Goal: Information Seeking & Learning: Check status

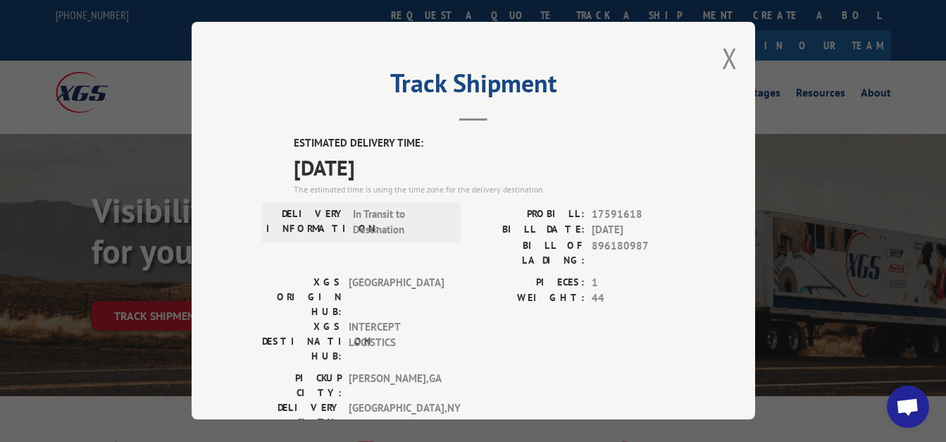
click at [712, 49] on div "Track Shipment ESTIMATED DELIVERY TIME: [DATE] The estimated time is using the …" at bounding box center [474, 220] width 564 height 397
click at [725, 49] on button "Close modal" at bounding box center [730, 57] width 16 height 37
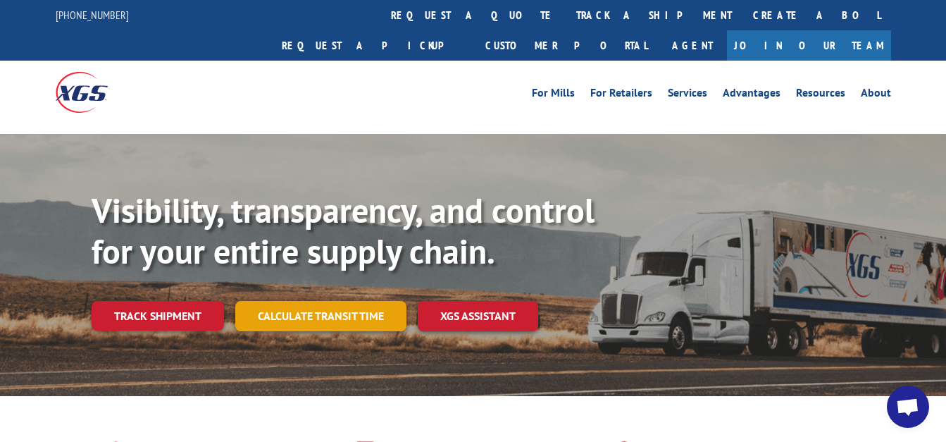
click at [352, 301] on link "Calculate transit time" at bounding box center [320, 316] width 171 height 30
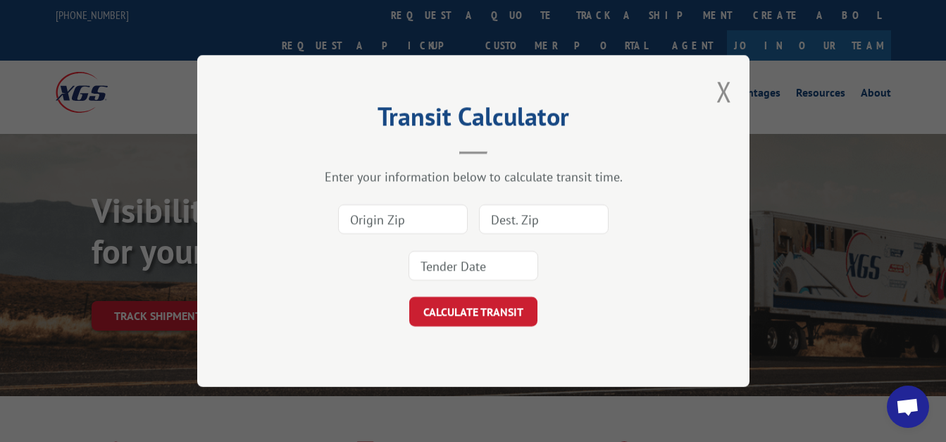
click at [741, 95] on div "Transit Calculator Enter your information below to calculate transit time. CALC…" at bounding box center [473, 221] width 552 height 332
click at [738, 94] on div "Transit Calculator Enter your information below to calculate transit time. CALC…" at bounding box center [473, 221] width 552 height 332
click at [726, 97] on button "Close modal" at bounding box center [725, 91] width 16 height 37
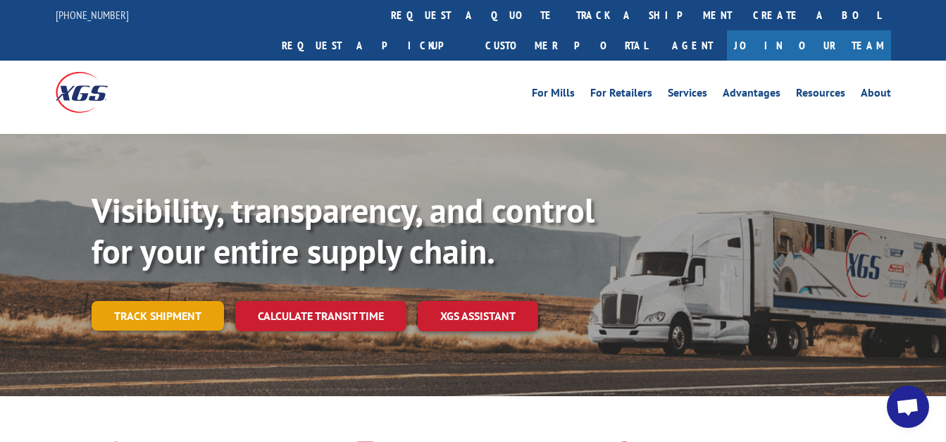
click at [119, 301] on link "Track shipment" at bounding box center [158, 316] width 132 height 30
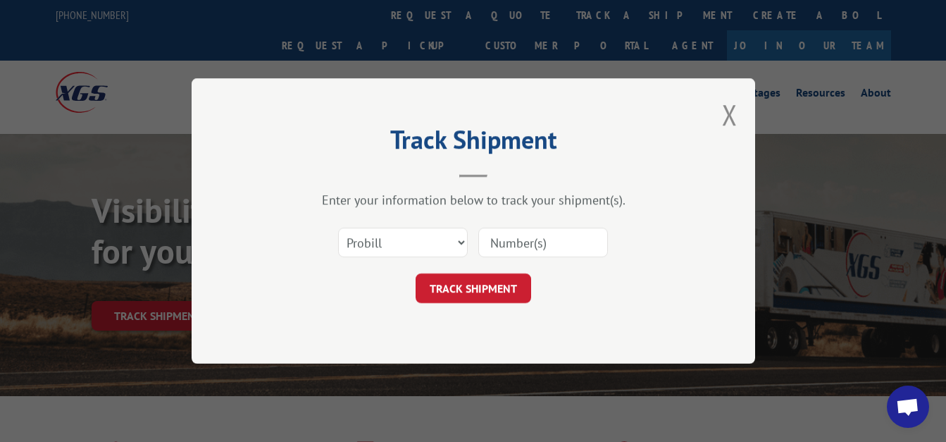
click at [541, 236] on input at bounding box center [543, 243] width 130 height 30
paste input "697447232"
type input "697447232"
click at [452, 245] on select "Select category... Probill BOL PO" at bounding box center [403, 243] width 130 height 30
select select "bol"
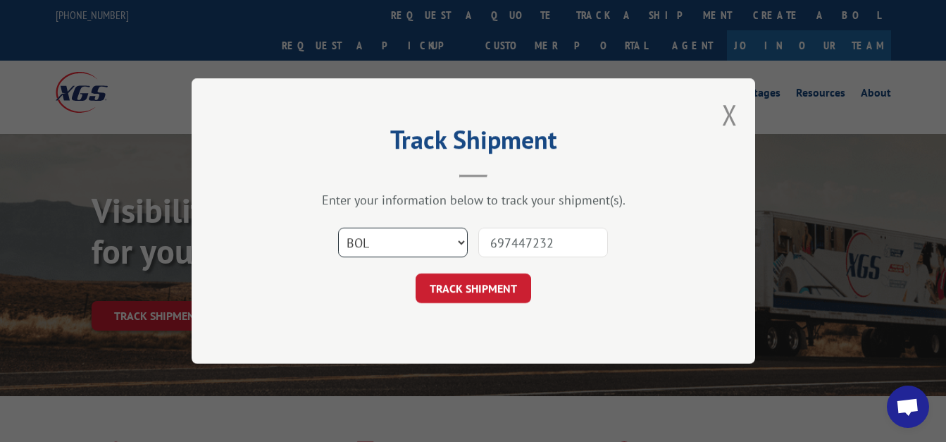
click at [338, 228] on select "Select category... Probill BOL PO" at bounding box center [403, 243] width 130 height 30
click at [475, 299] on button "TRACK SHIPMENT" at bounding box center [474, 288] width 116 height 30
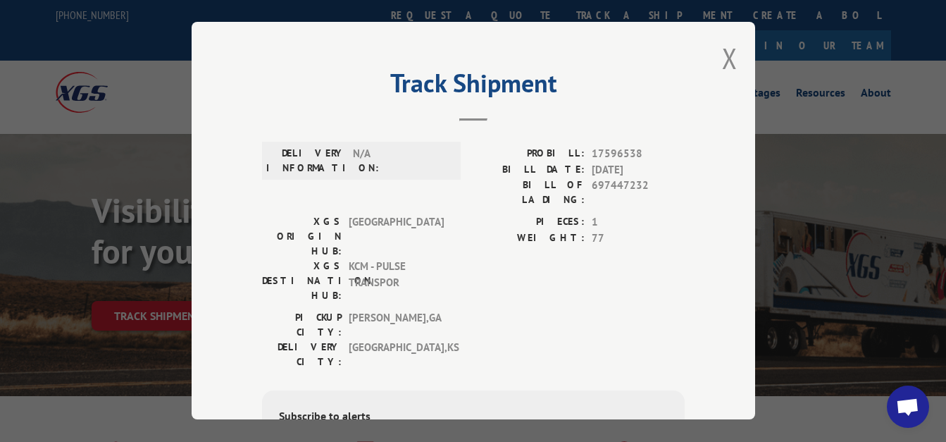
click at [734, 55] on div "Track Shipment DELIVERY INFORMATION: N/A PROBILL: 17596538 BILL DATE: [DATE] BI…" at bounding box center [474, 220] width 564 height 397
click at [725, 58] on button "Close modal" at bounding box center [730, 57] width 16 height 37
